Goal: Check status

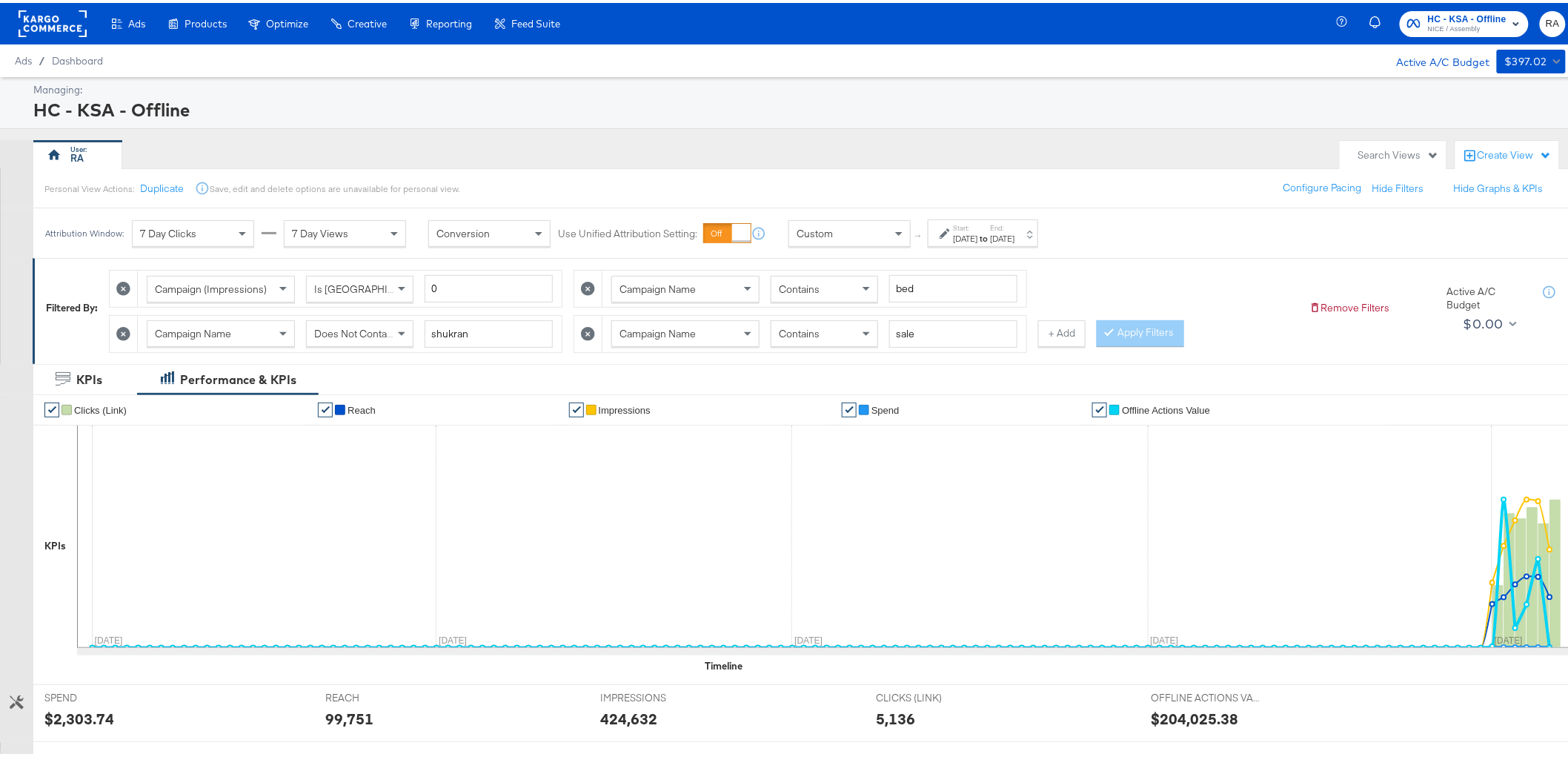
click at [1016, 234] on div "[DATE]" at bounding box center [1003, 236] width 24 height 12
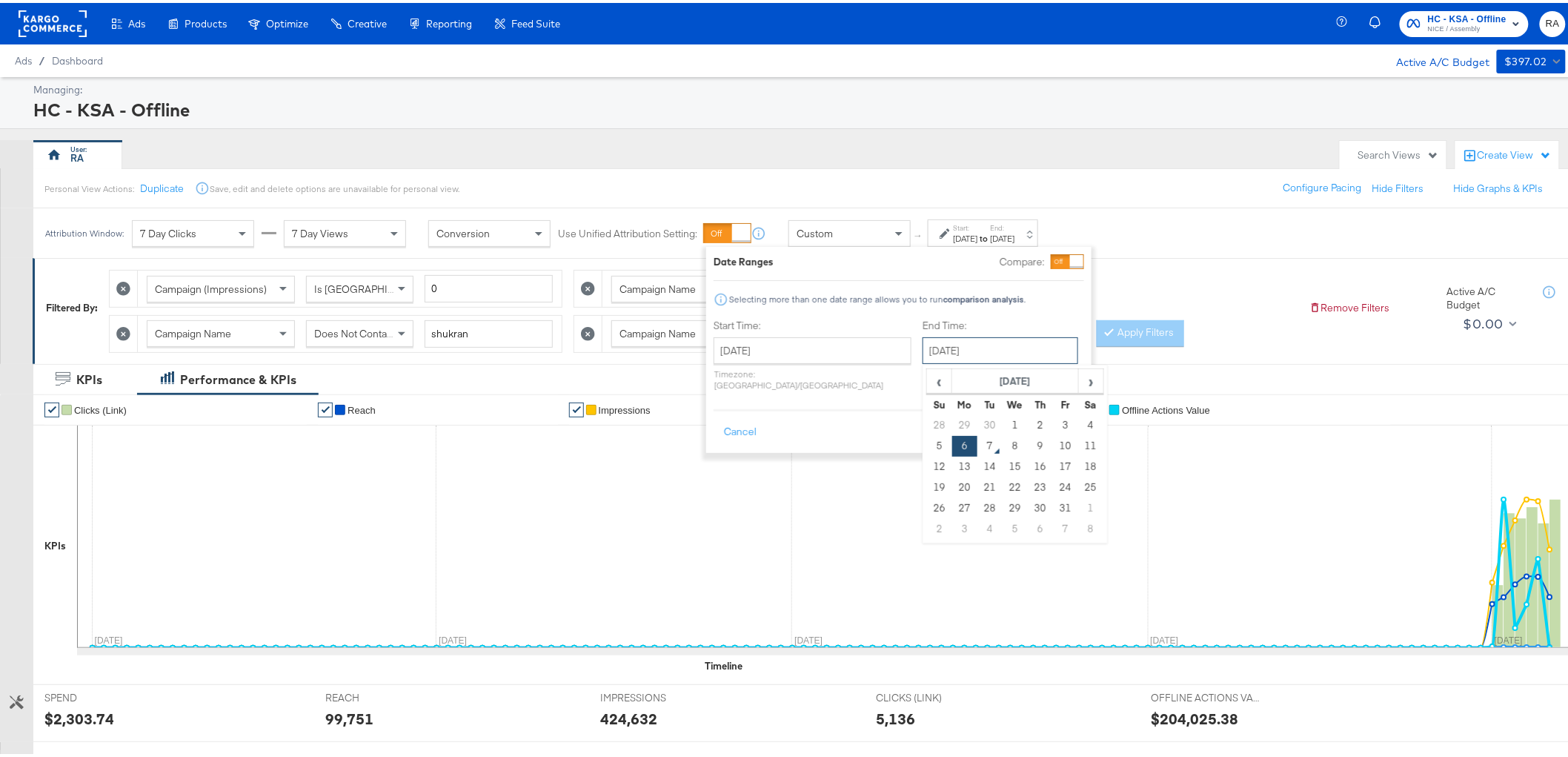
click at [1003, 343] on input "October 6th 2025" at bounding box center [1000, 347] width 156 height 26
click at [927, 435] on td "5" at bounding box center [940, 443] width 25 height 21
type input "October 5th 2025"
click at [1030, 419] on div "Cancel Apply" at bounding box center [899, 424] width 370 height 36
click at [1056, 416] on button "Apply" at bounding box center [1061, 429] width 47 height 26
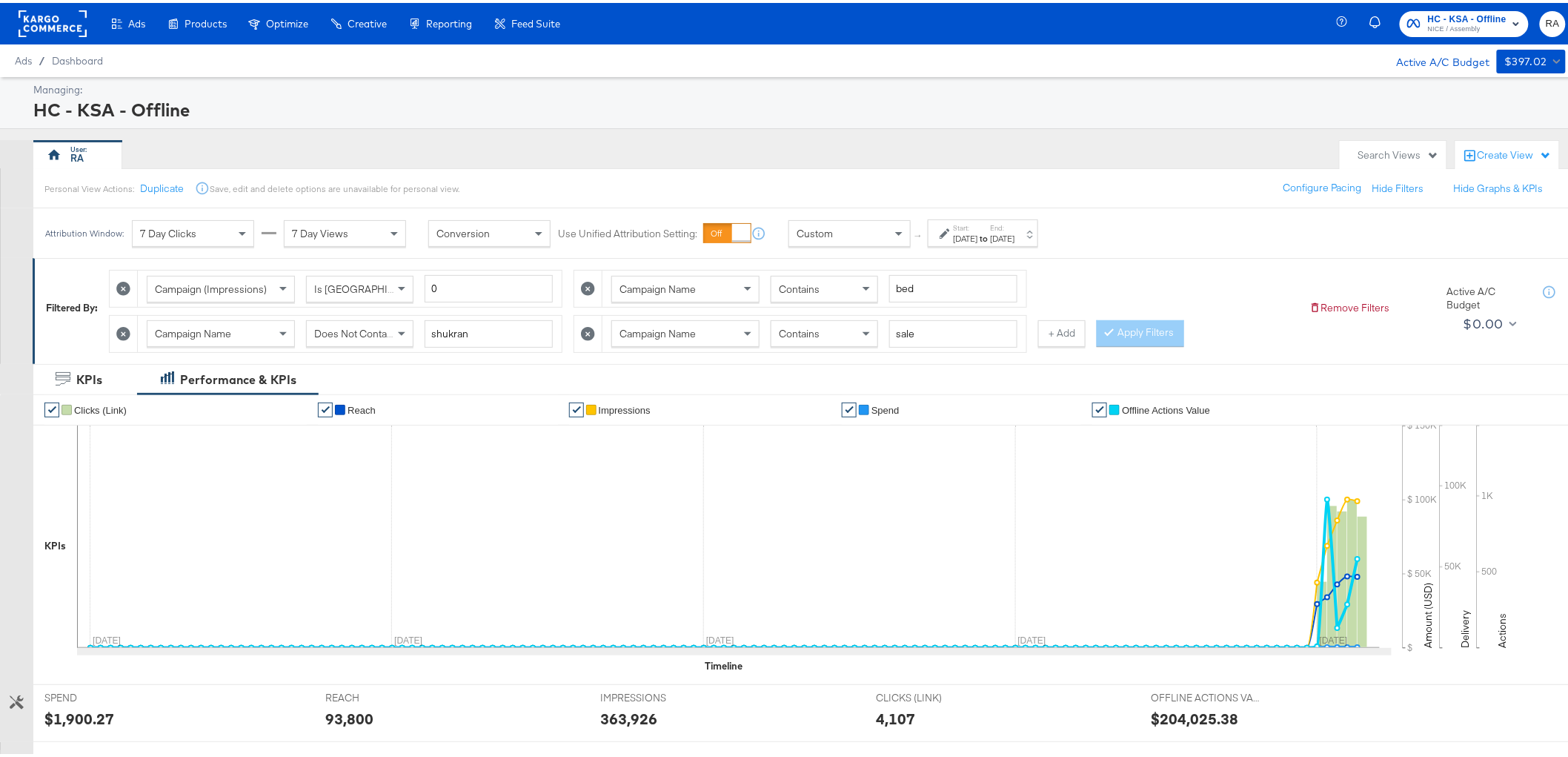
click at [127, 332] on icon at bounding box center [123, 331] width 14 height 14
type input "sale"
click at [126, 334] on icon at bounding box center [123, 331] width 14 height 14
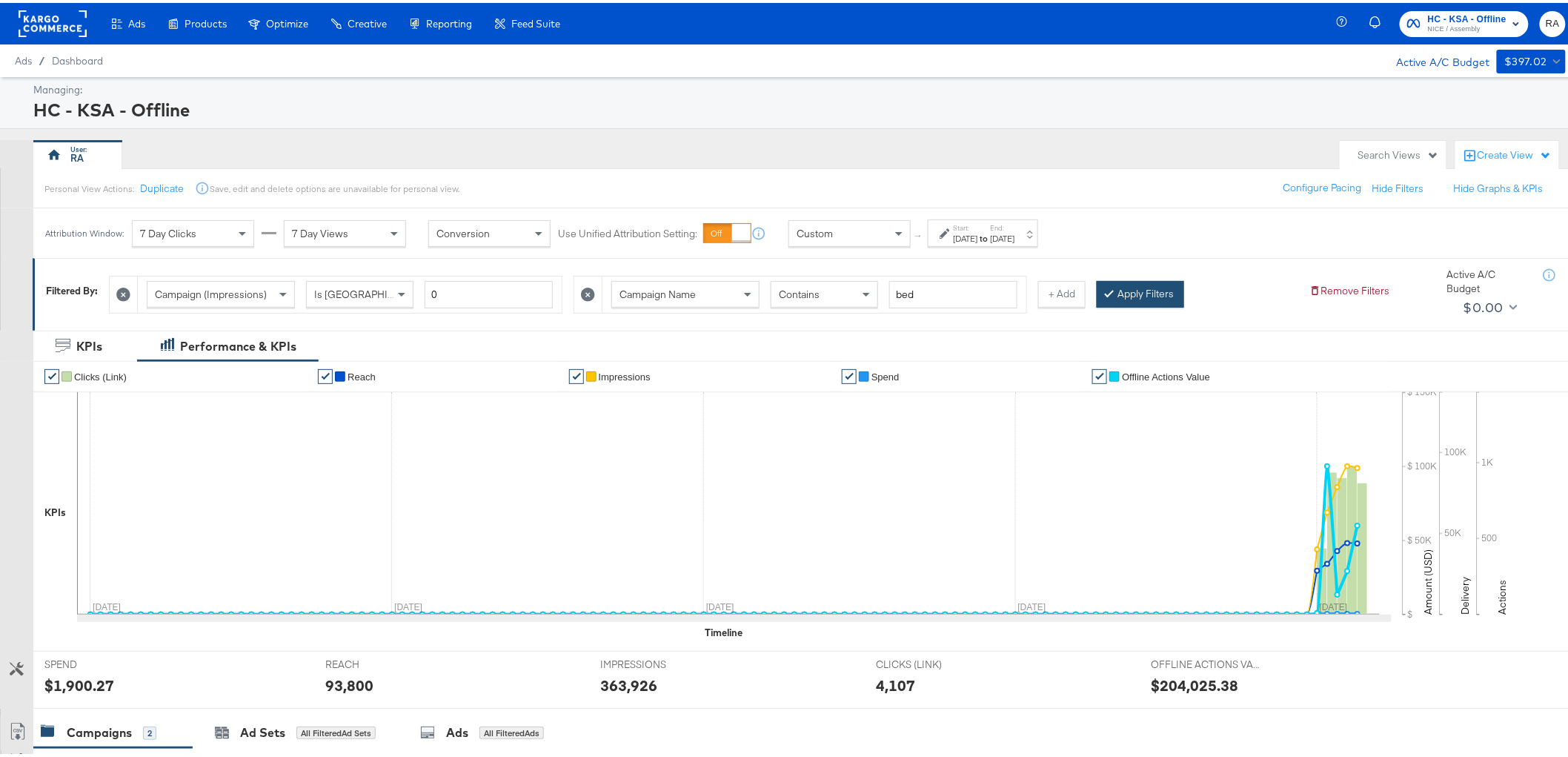
click at [1147, 297] on button "Apply Filters" at bounding box center [1140, 291] width 87 height 26
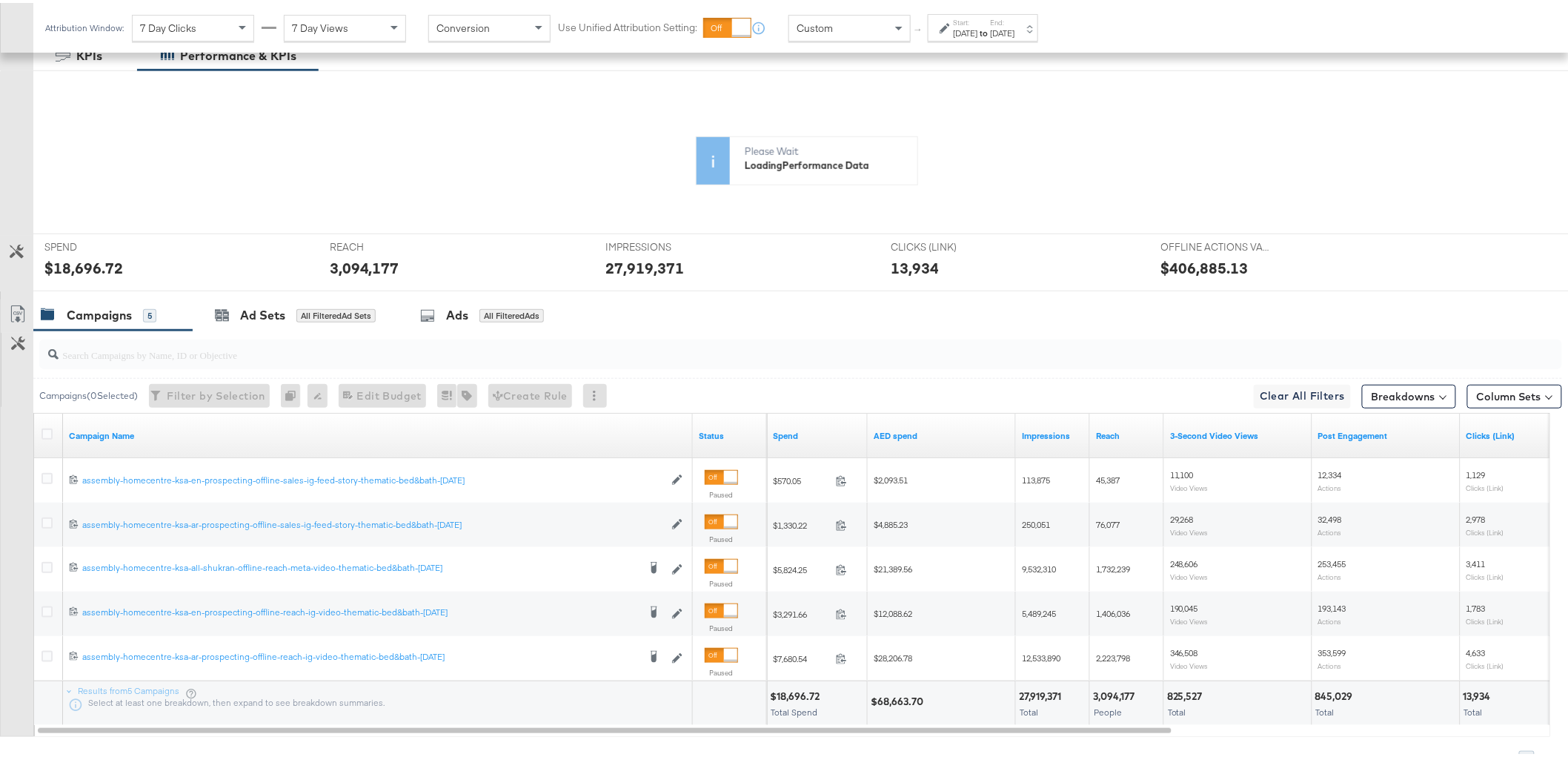
scroll to position [365, 0]
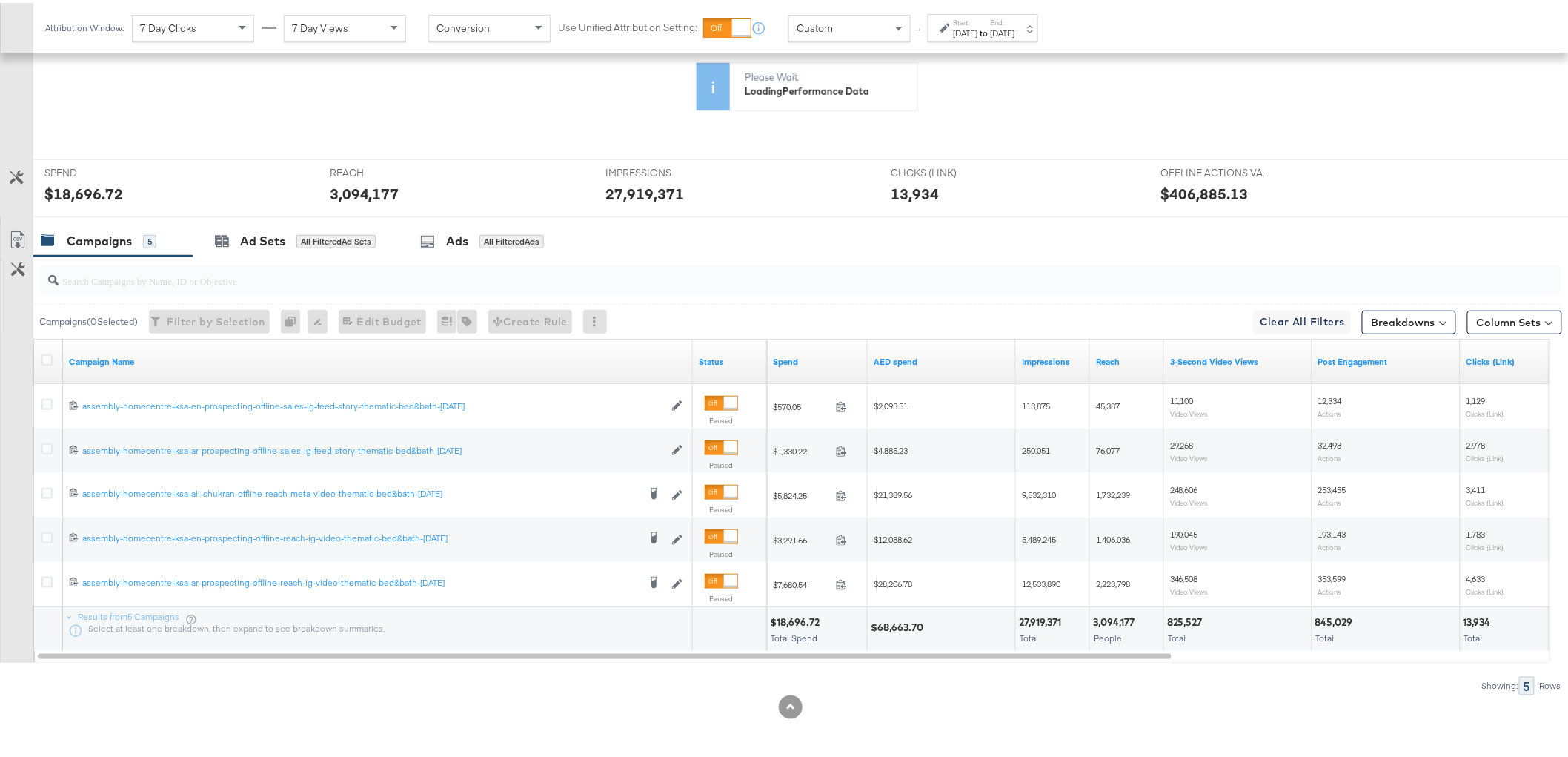
click at [1120, 621] on div "3,094,177" at bounding box center [1116, 619] width 46 height 14
click at [1120, 620] on div "3,094,177" at bounding box center [1116, 619] width 46 height 14
copy div "3,094,177"
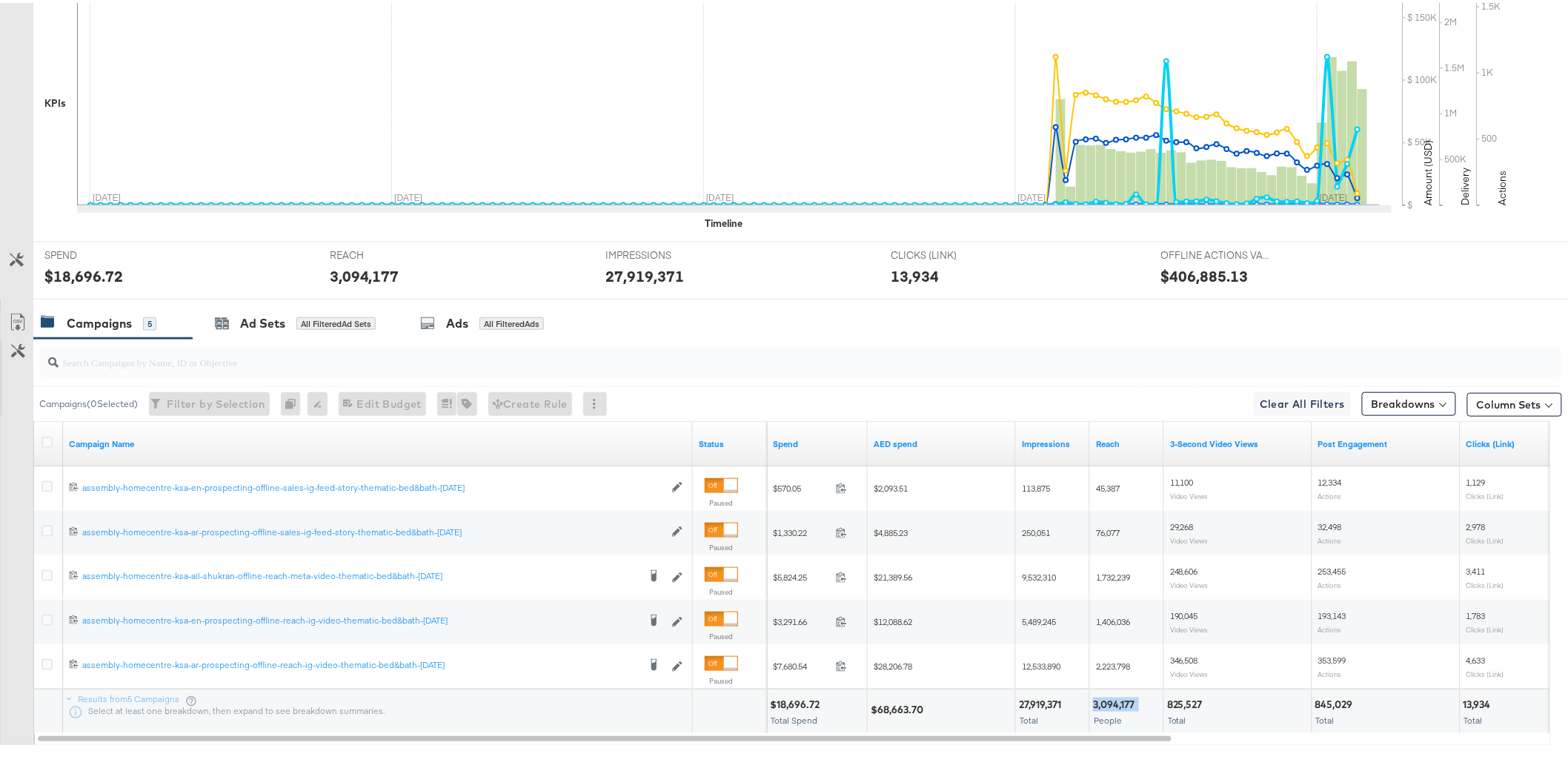
scroll to position [162, 0]
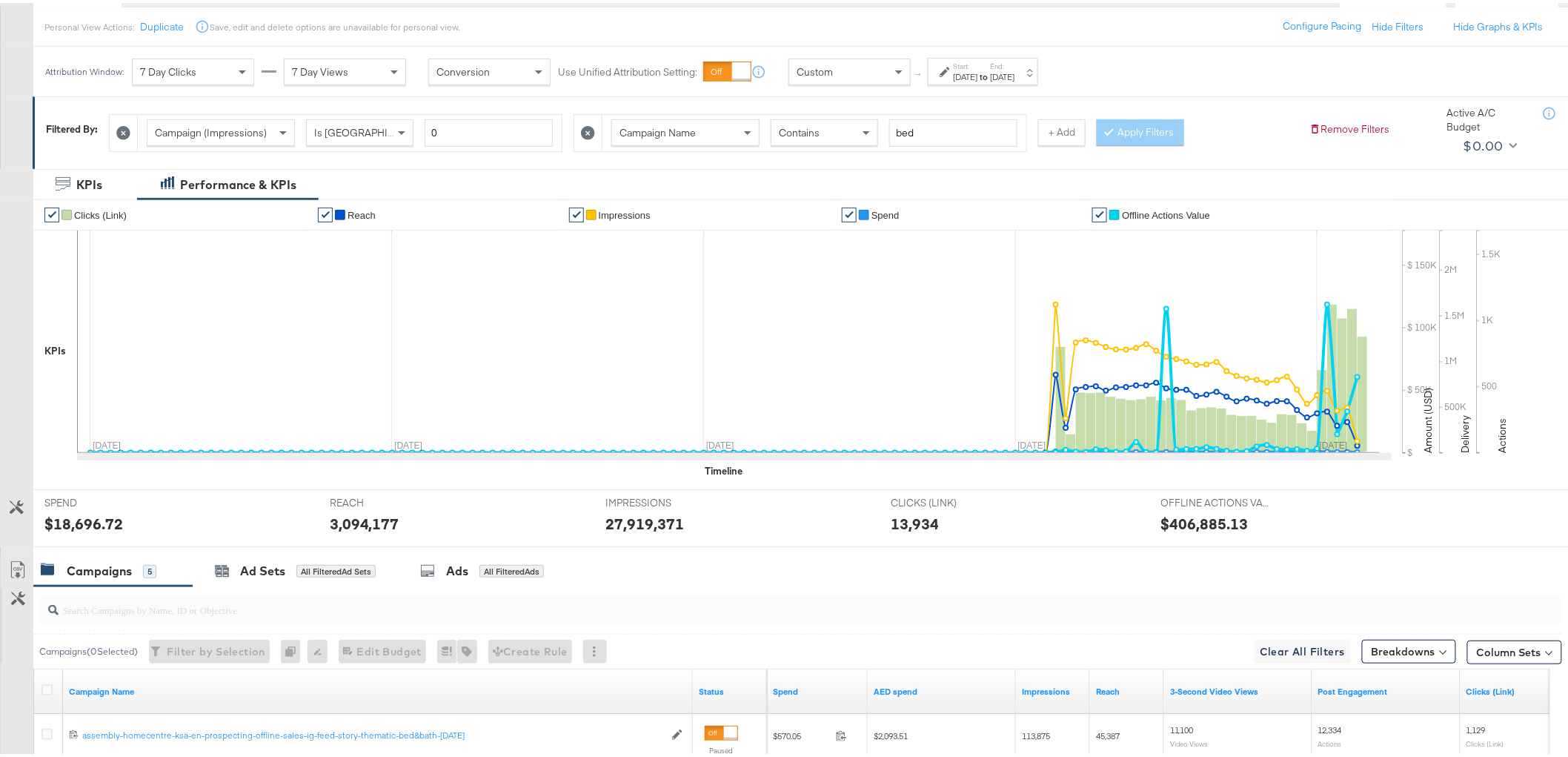
click at [1001, 81] on div "Start: Jun 1st 2025 to End: Oct 5th 2025" at bounding box center [982, 69] width 111 height 27
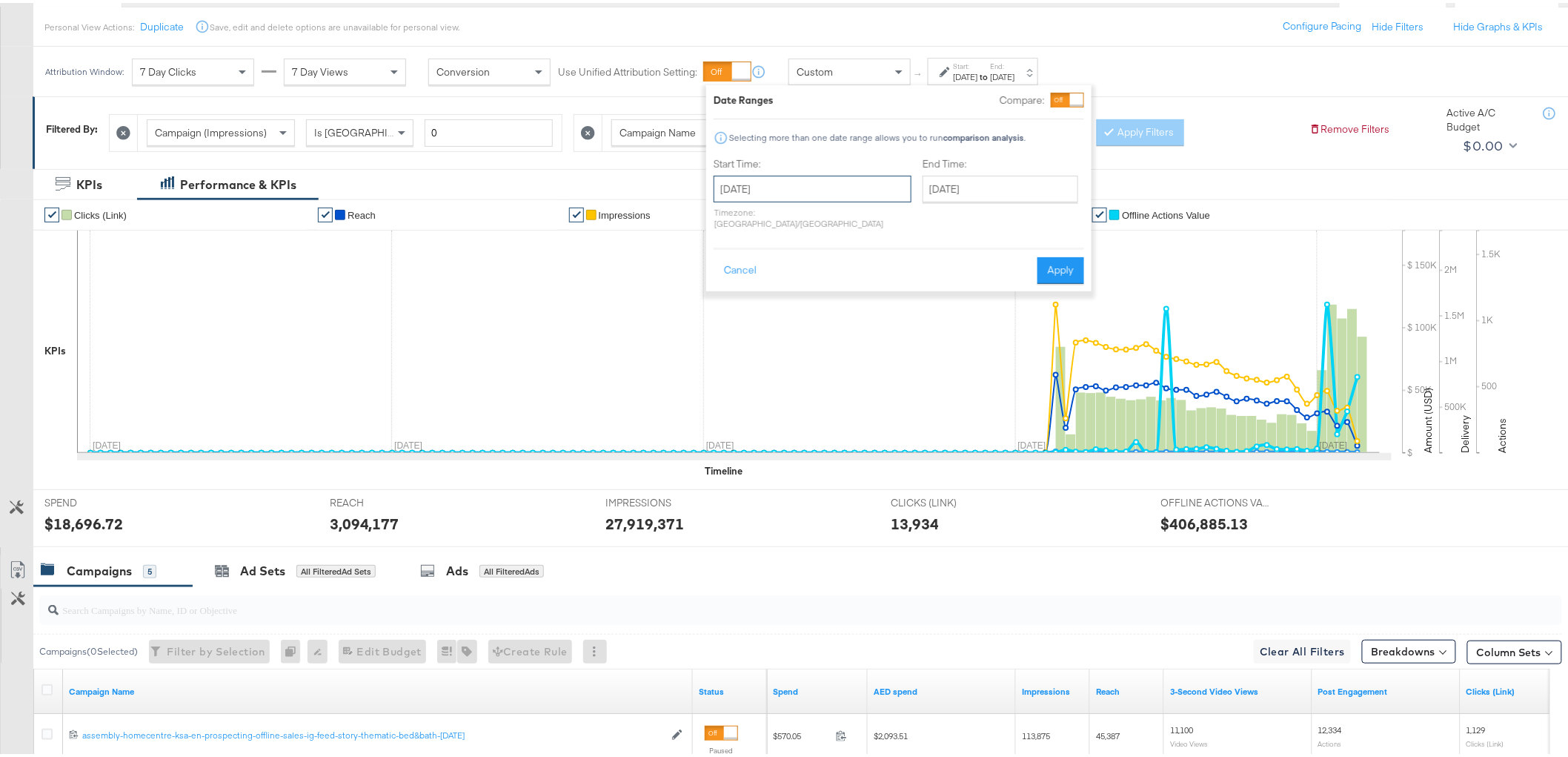
click at [793, 188] on input "June 1st 2025" at bounding box center [813, 185] width 198 height 26
click at [730, 212] on span "‹" at bounding box center [730, 216] width 23 height 23
click at [730, 213] on span "‹" at bounding box center [730, 216] width 23 height 23
click at [873, 262] on td "1" at bounding box center [882, 260] width 25 height 21
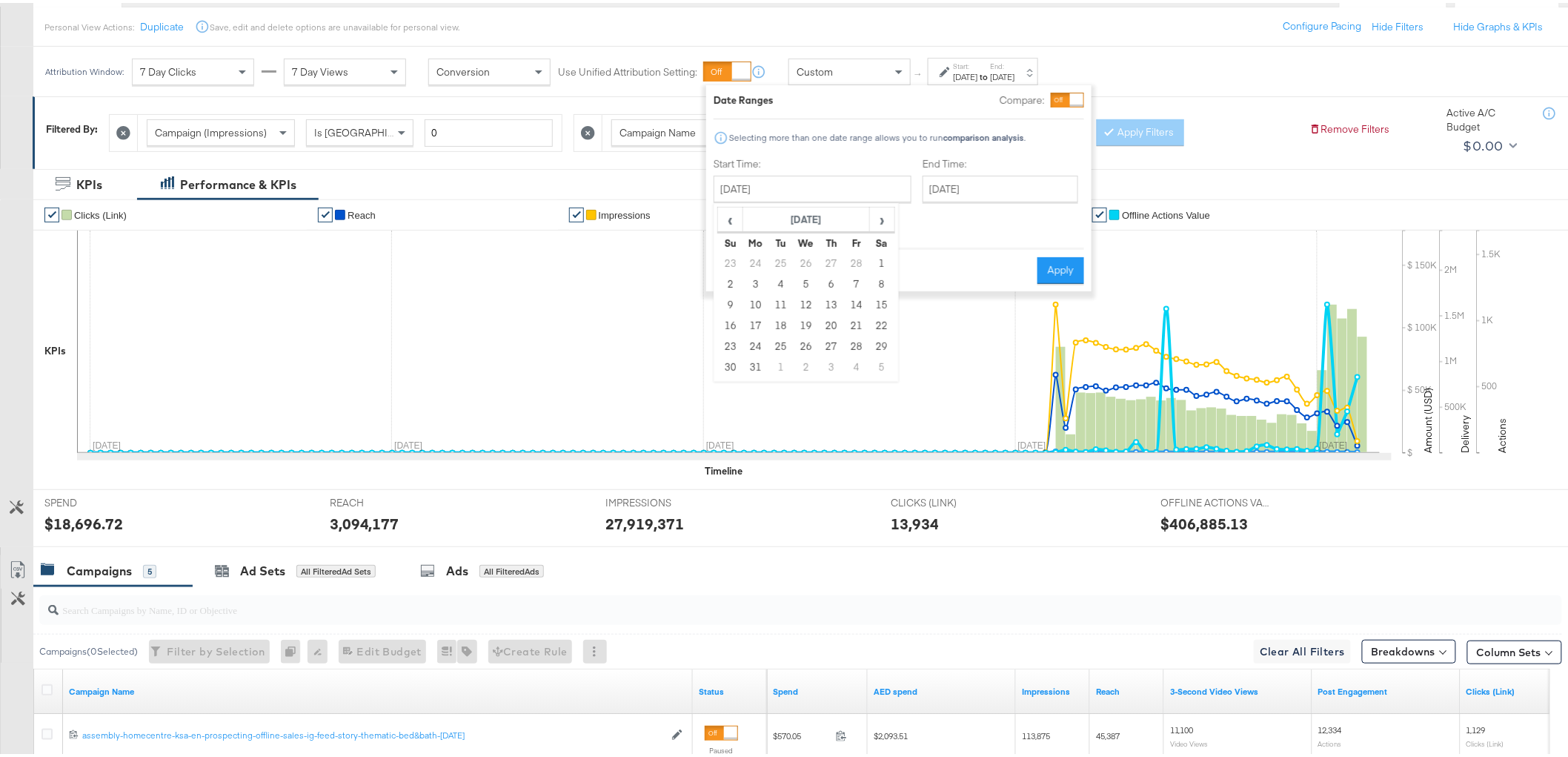
type input "March 1st 2025"
click at [1072, 255] on button "Apply" at bounding box center [1061, 267] width 47 height 26
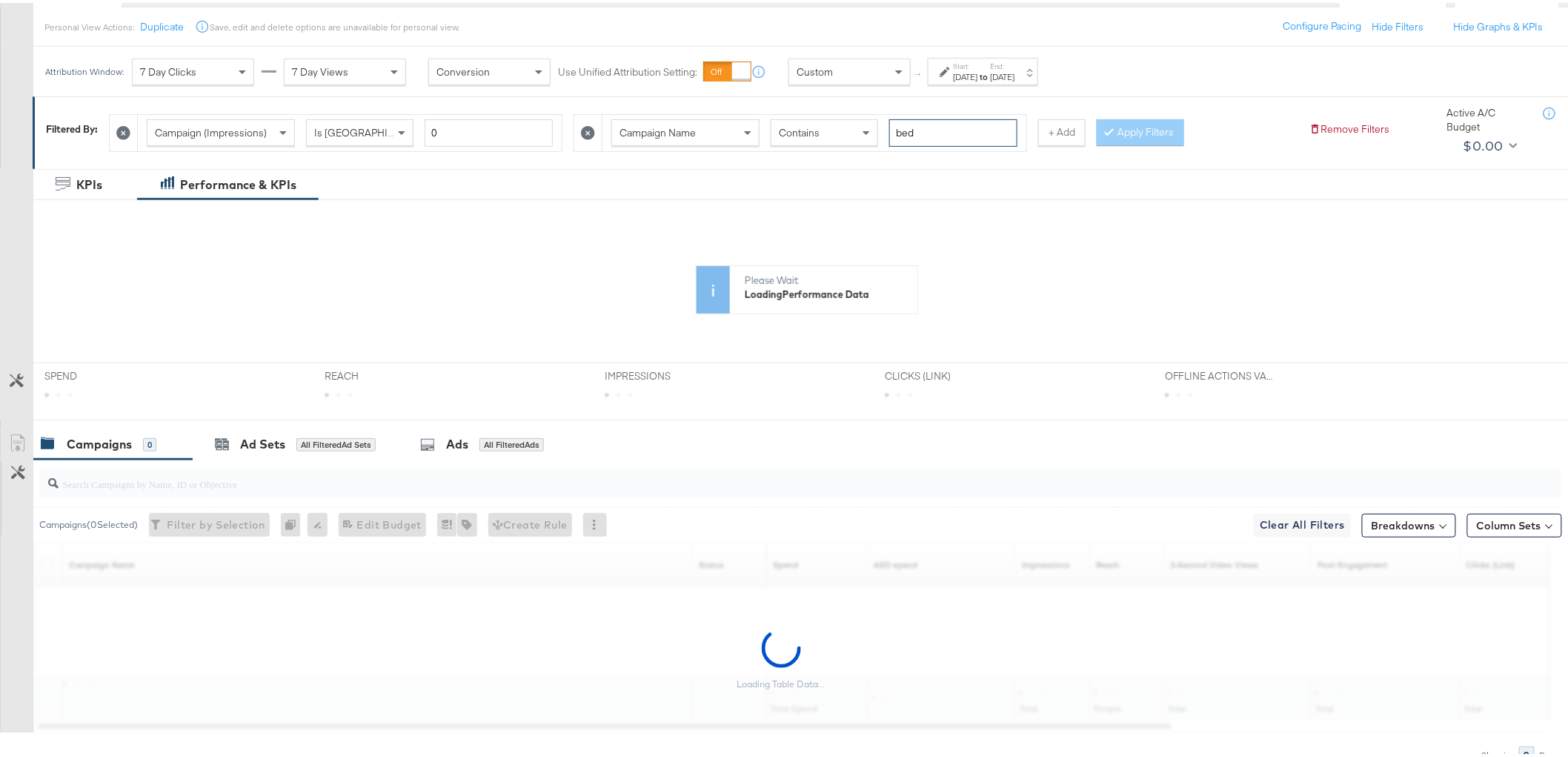
click at [951, 129] on input "bed" at bounding box center [953, 130] width 128 height 27
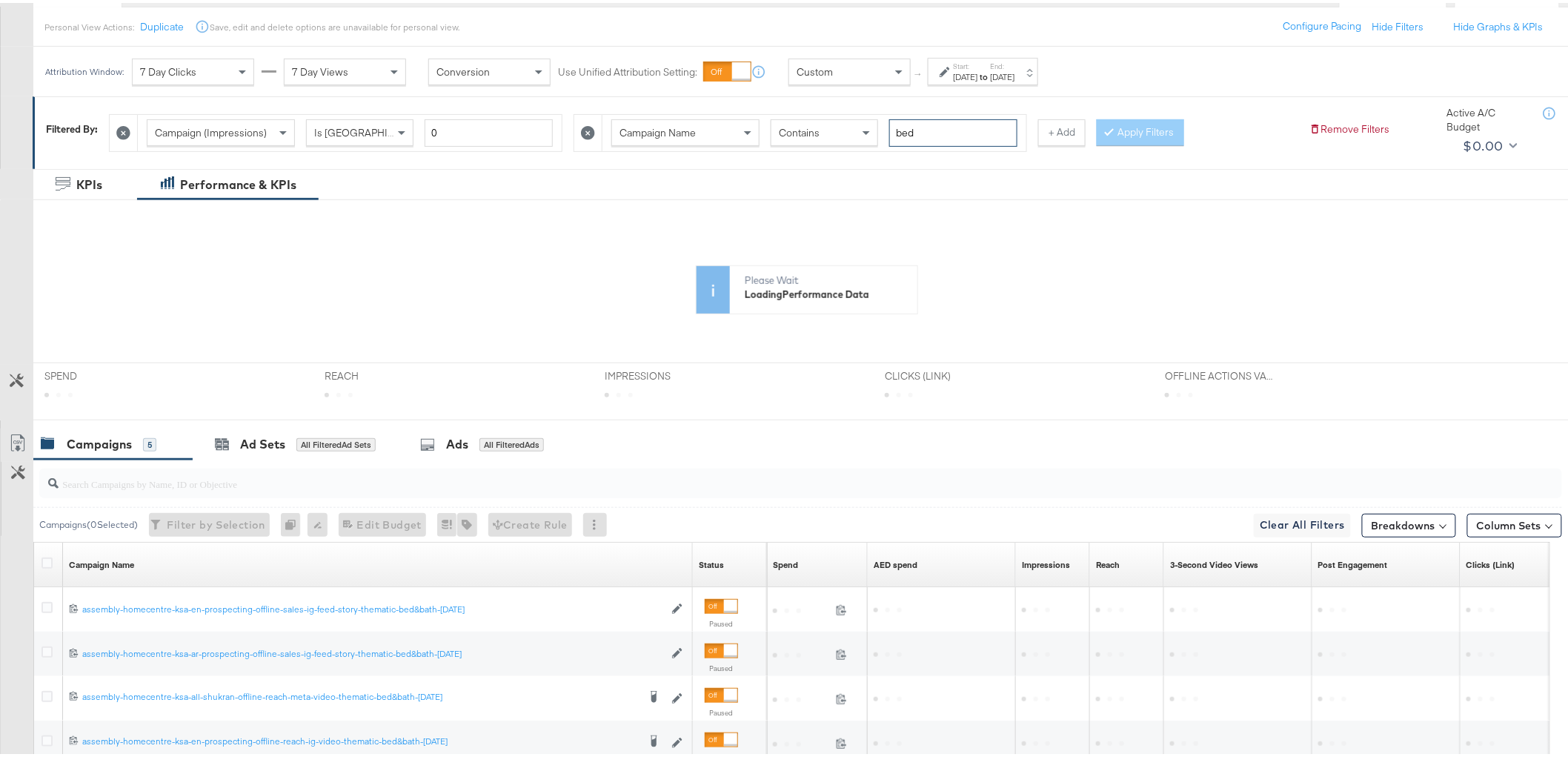
click at [951, 129] on input "bed" at bounding box center [953, 130] width 128 height 27
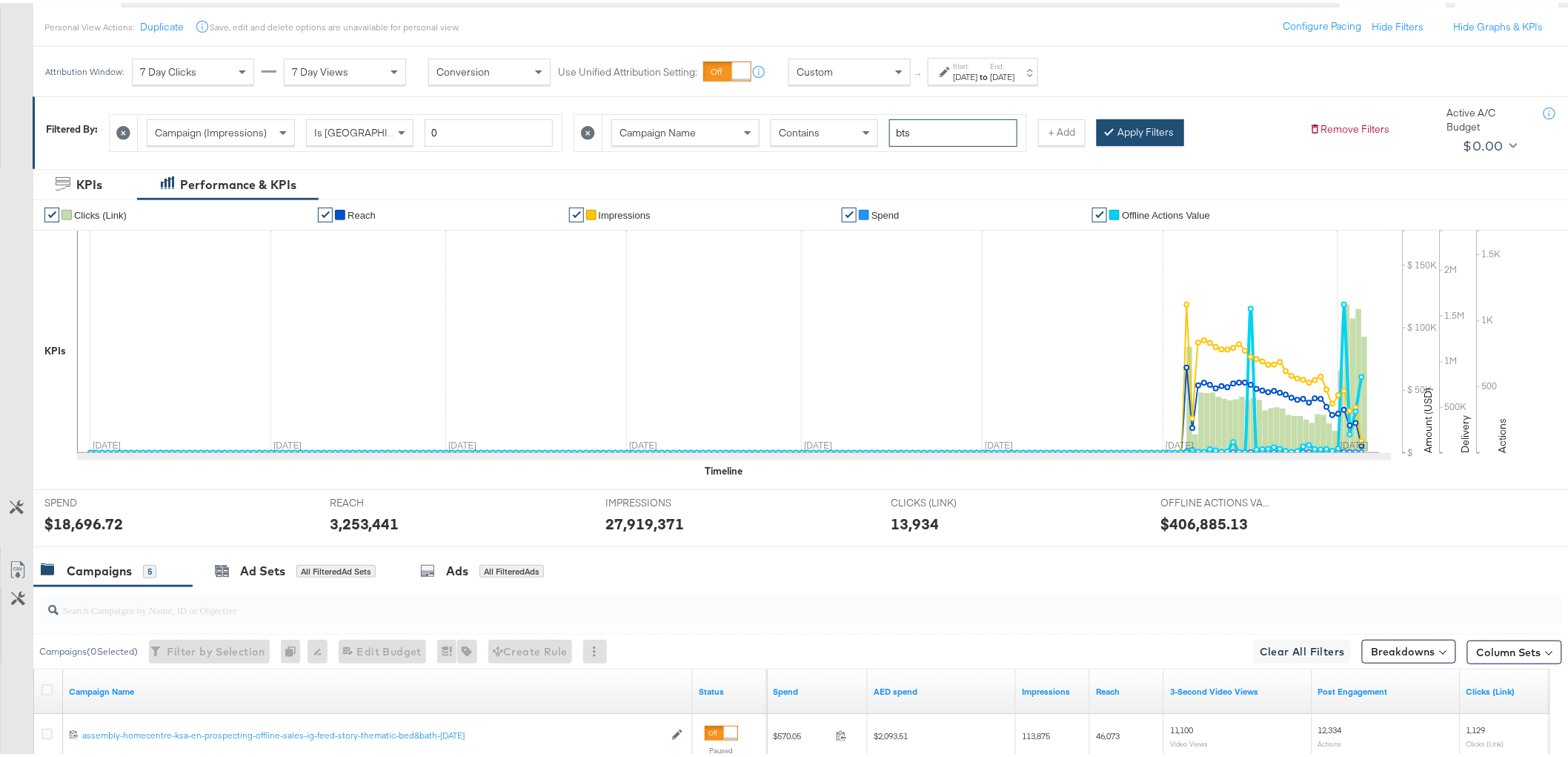
type input "bts"
click at [1147, 130] on button "Apply Filters" at bounding box center [1140, 129] width 87 height 26
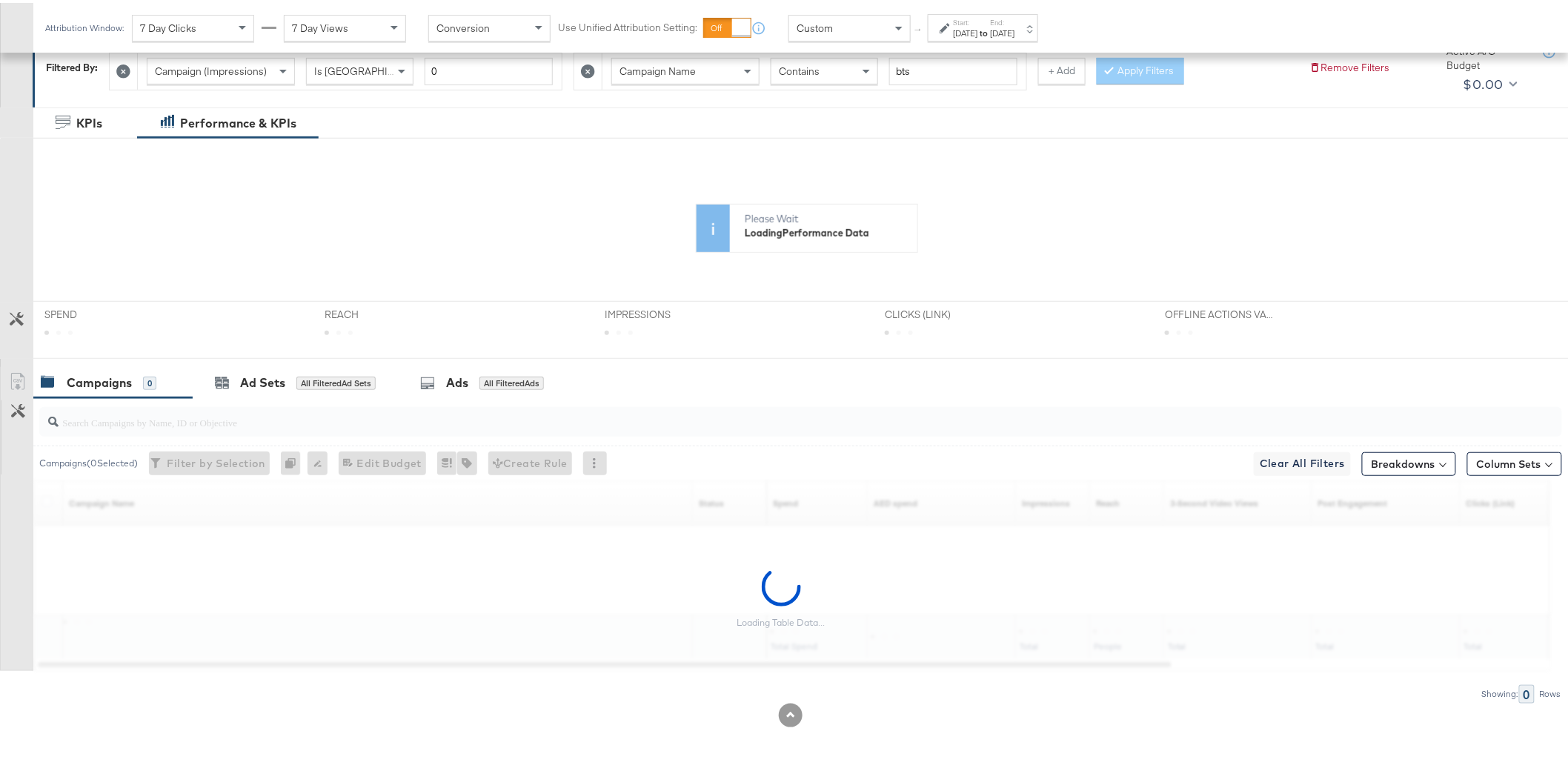
scroll to position [232, 0]
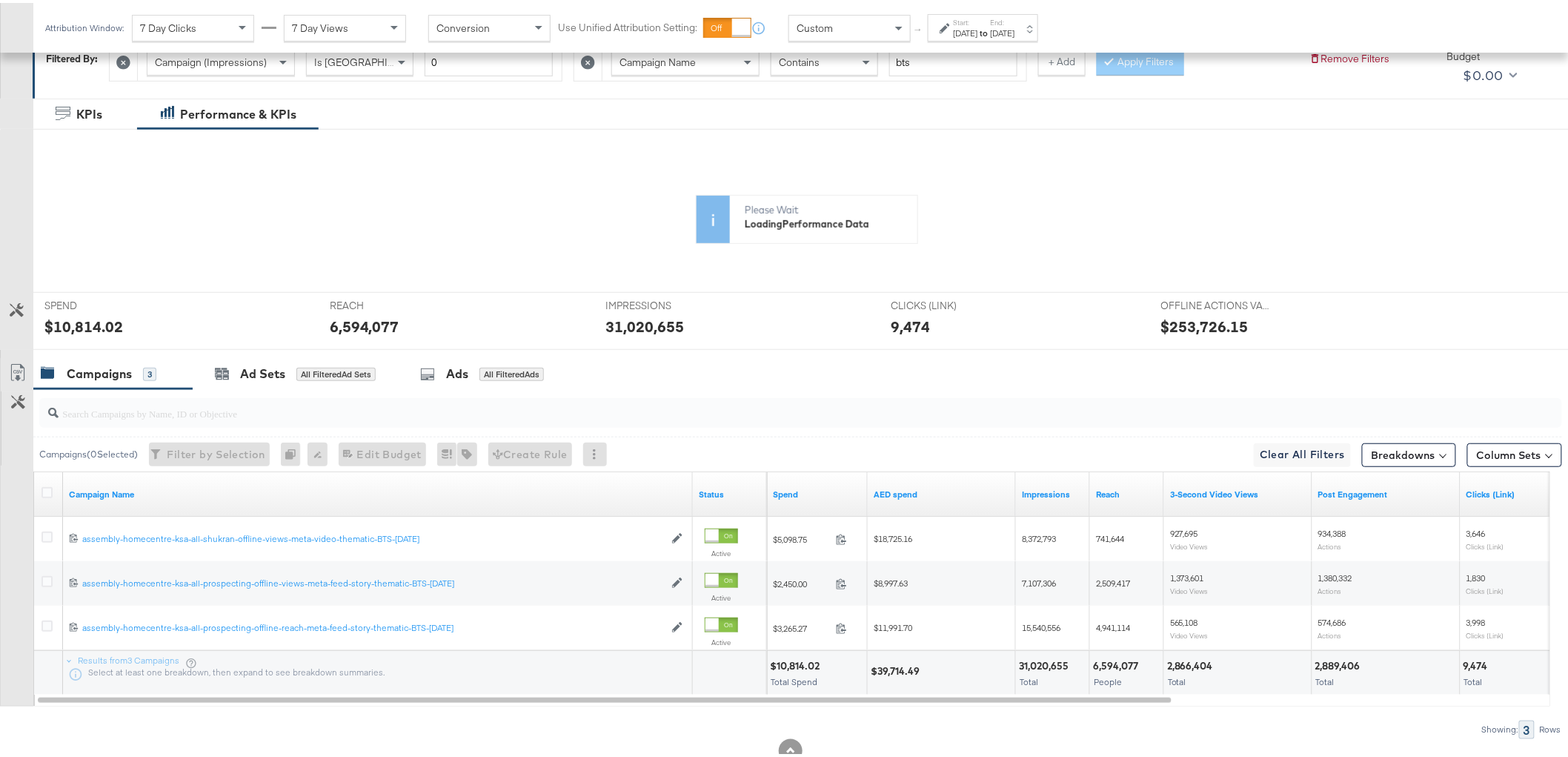
click at [1121, 660] on div "6,594,077" at bounding box center [1117, 663] width 50 height 14
copy div "6,594,077"
